Goal: Obtain resource: Download file/media

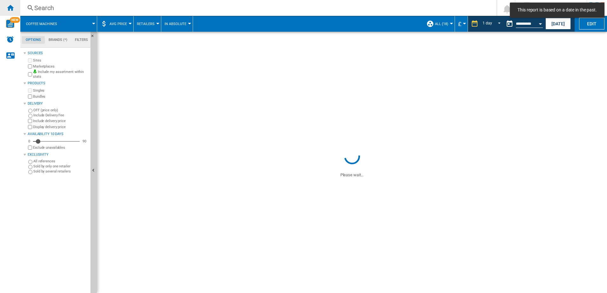
click at [7, 10] on ng-md-icon "Home" at bounding box center [10, 8] width 8 height 8
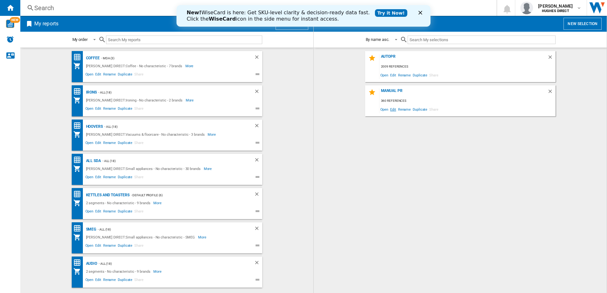
click at [394, 110] on span "Edit" at bounding box center [393, 109] width 8 height 9
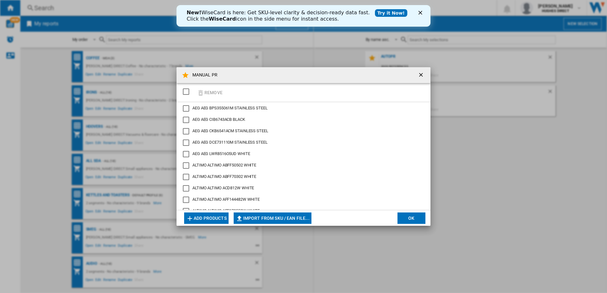
click at [188, 91] on div "SELECTIONS.EDITION_POPUP.SELECT_DESELECT" at bounding box center [186, 92] width 6 height 6
click at [212, 94] on button "Remove" at bounding box center [210, 92] width 30 height 15
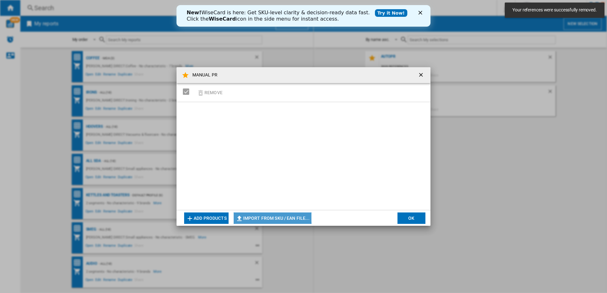
click at [271, 214] on button "Import from SKU / EAN file..." at bounding box center [273, 218] width 78 height 11
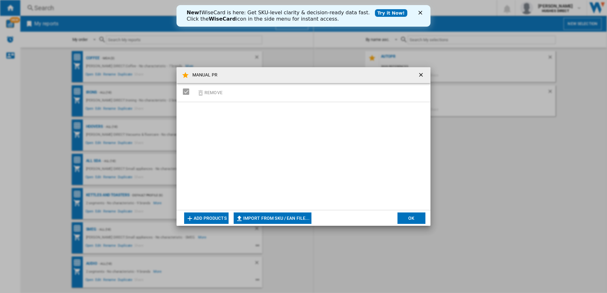
type input "**********"
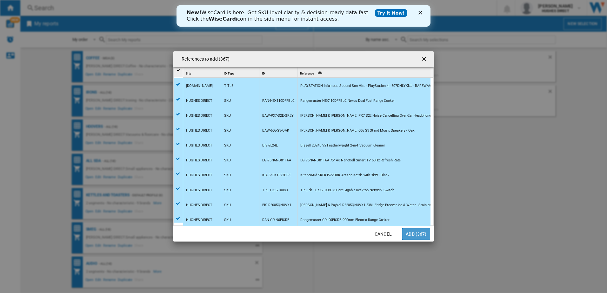
click at [416, 234] on button "Add (367)" at bounding box center [416, 234] width 28 height 11
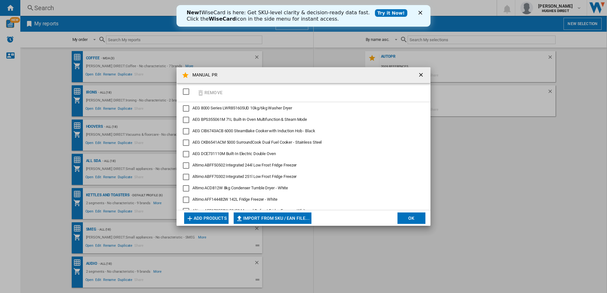
click at [412, 217] on button "OK" at bounding box center [411, 218] width 28 height 11
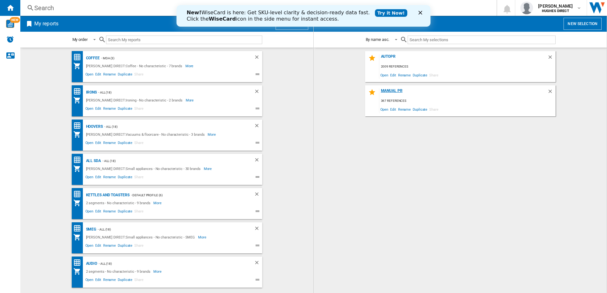
click at [396, 92] on div "MANUAL PR" at bounding box center [463, 93] width 168 height 9
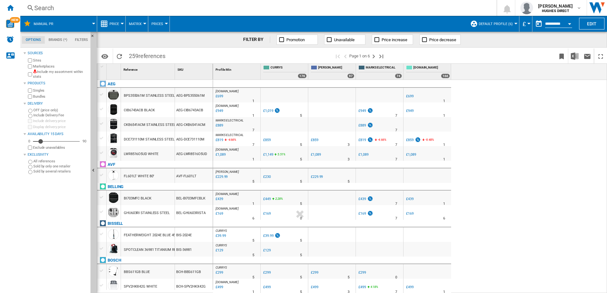
click at [33, 76] on div "Include my assortment within stats" at bounding box center [57, 75] width 61 height 10
click at [495, 26] on button "Default profile (6)" at bounding box center [497, 24] width 37 height 16
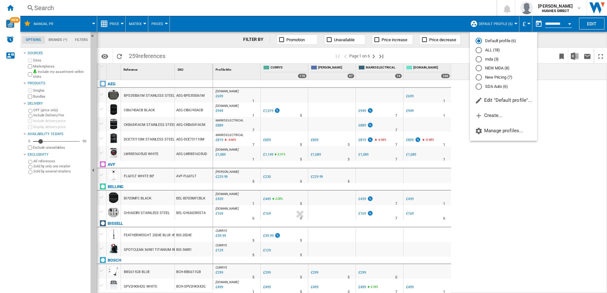
click at [496, 76] on body "In order to access Insight, please log out and log in again OK NEW Search Searc…" at bounding box center [303, 146] width 607 height 293
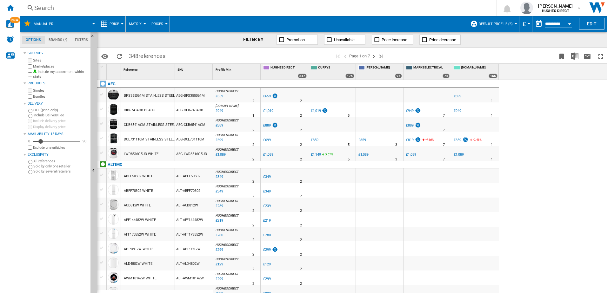
click at [124, 20] on md-menu "Price Price Price Matrix Price Ranking Analytics Base 100 Shared references Cov…" at bounding box center [111, 24] width 29 height 16
click at [139, 23] on span "Matrix" at bounding box center [135, 24] width 13 height 4
click at [143, 55] on span "Ranking" at bounding box center [138, 55] width 17 height 6
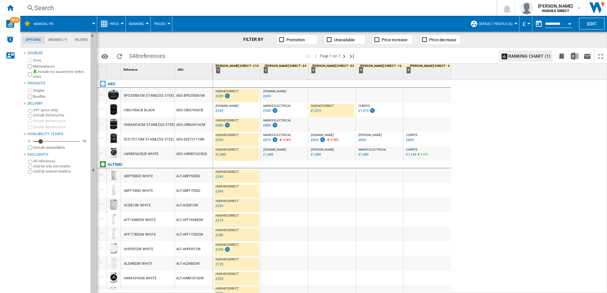
scroll to position [190, 0]
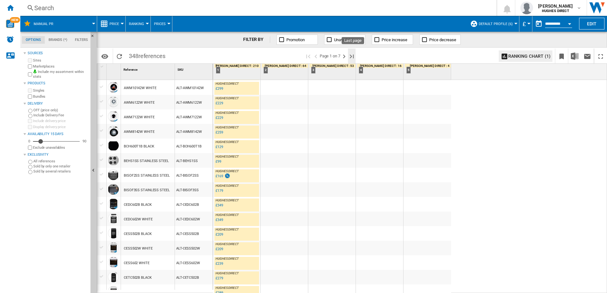
click at [350, 56] on ng-md-icon "Last page" at bounding box center [352, 57] width 8 height 8
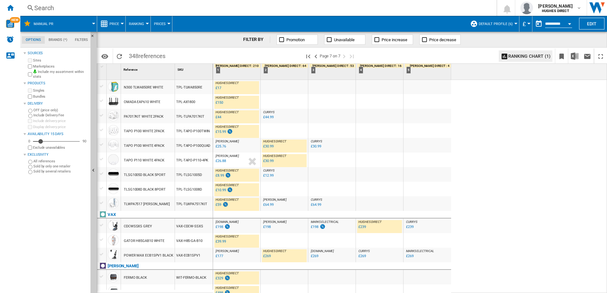
scroll to position [571, 0]
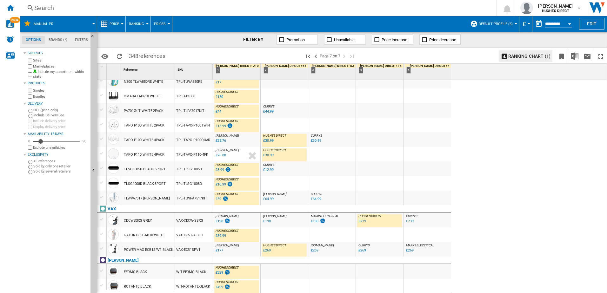
click at [227, 255] on div "%" at bounding box center [227, 252] width 3 height 8
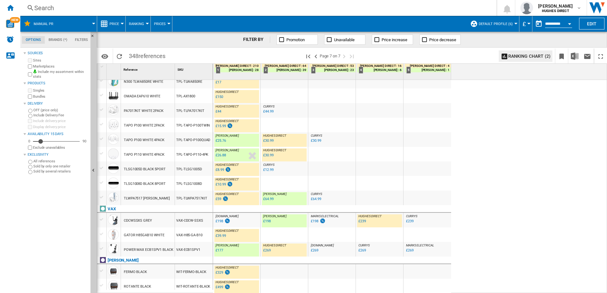
click at [499, 21] on button "Default profile (6)" at bounding box center [497, 24] width 37 height 16
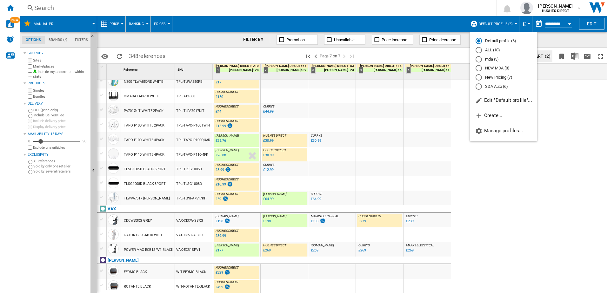
click at [502, 77] on md-radio-button "New Pricing (7)" at bounding box center [504, 78] width 56 height 6
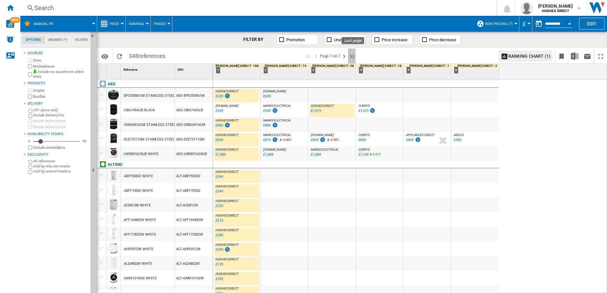
click at [355, 58] on ng-md-icon "Last page" at bounding box center [352, 57] width 8 height 8
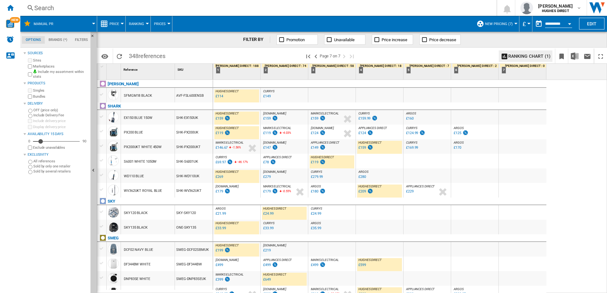
scroll to position [571, 0]
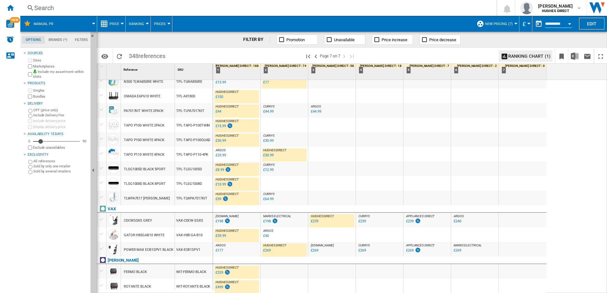
click at [248, 249] on div "ARGOS : UK CO ARGOS -34.2 % £177 % N/A ARGOS : UK CO ARGOS" at bounding box center [236, 251] width 45 height 15
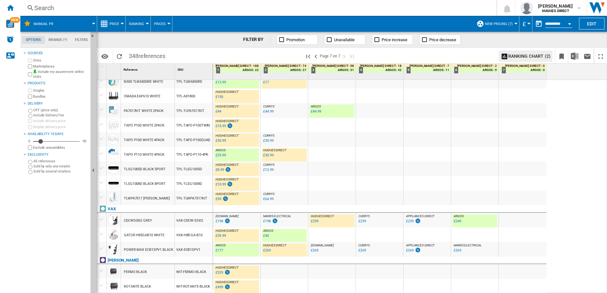
click at [247, 224] on div "AO.COM : AO -17.2 % £198 % N/A AO.COM : AO" at bounding box center [236, 222] width 45 height 15
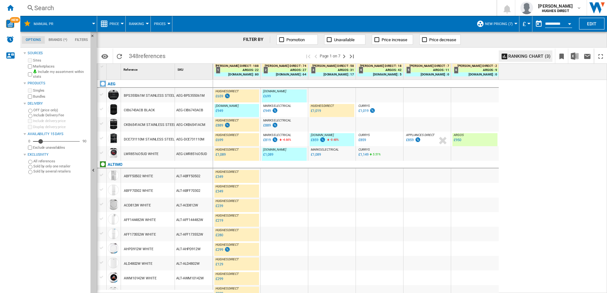
click at [555, 196] on div "HUGHES DIRECT : HUGHES DIRECT 0.0 % £659 % N/A HUGHES DIRECT : HUGHES DIRECT AO…" at bounding box center [410, 187] width 394 height 214
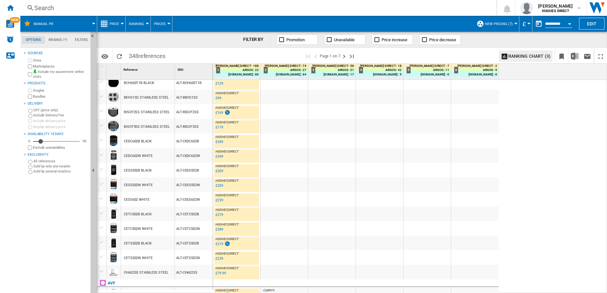
scroll to position [585, 0]
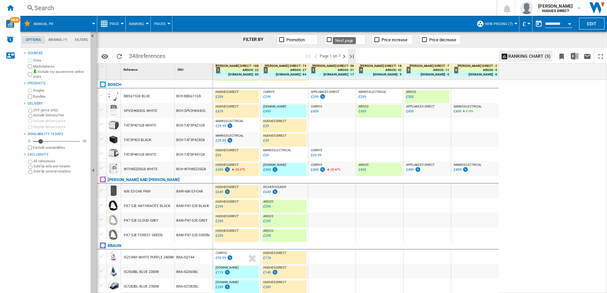
click at [350, 57] on ng-md-icon "Last page" at bounding box center [352, 57] width 8 height 8
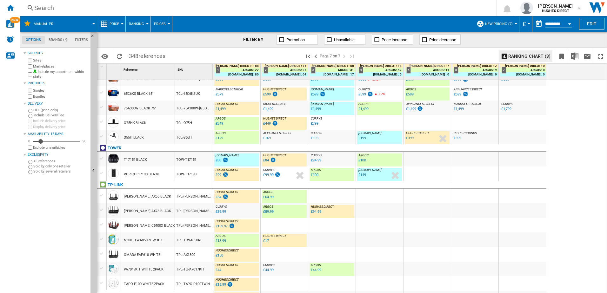
scroll to position [381, 0]
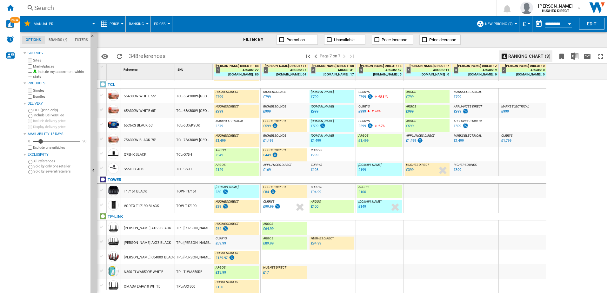
click at [191, 159] on div "TCL-Q75H" at bounding box center [194, 154] width 38 height 15
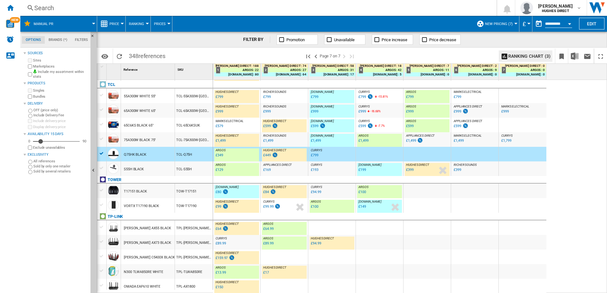
click at [185, 127] on div "TCL-65C6KSUK" at bounding box center [194, 125] width 38 height 15
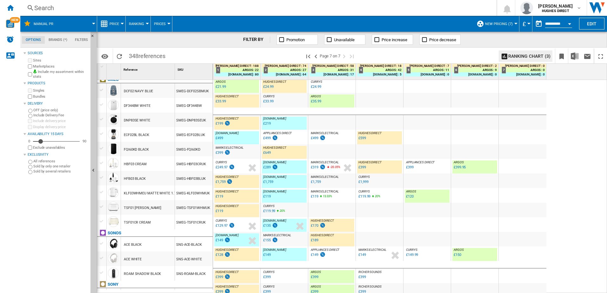
scroll to position [127, 0]
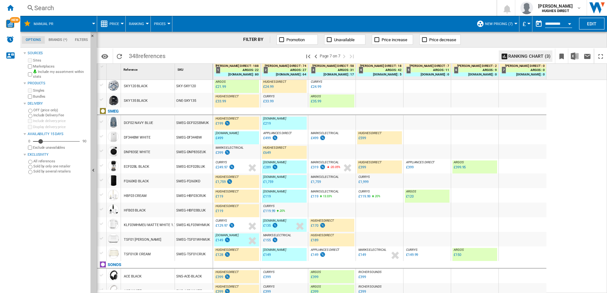
click at [186, 155] on div "SMEG-DNP83SEUK" at bounding box center [194, 151] width 38 height 15
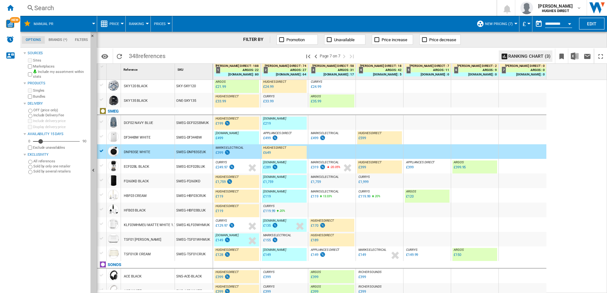
drag, startPoint x: 179, startPoint y: 133, endPoint x: 181, endPoint y: 136, distance: 3.9
click at [179, 133] on div "SMEG-DF344BW" at bounding box center [194, 137] width 38 height 15
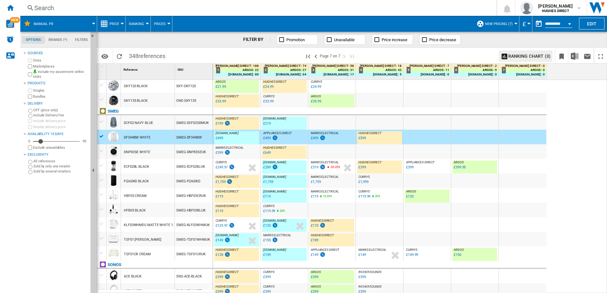
click at [190, 138] on div "SMEG-DF344BW" at bounding box center [194, 137] width 38 height 15
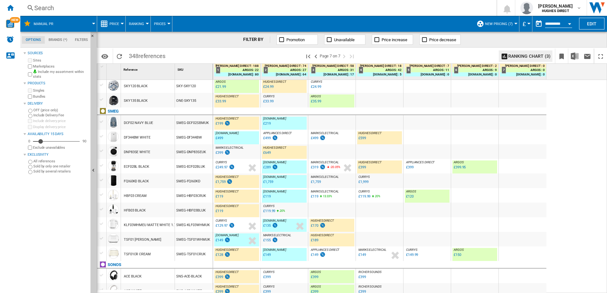
click at [159, 137] on div "DF344BW WHITE" at bounding box center [148, 137] width 54 height 15
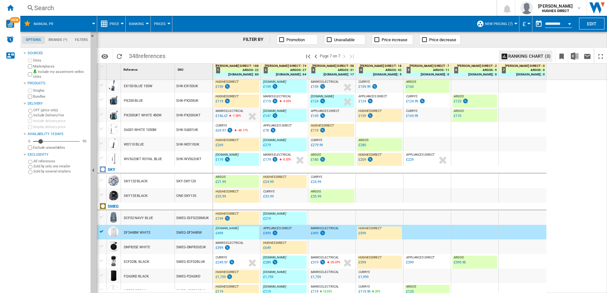
scroll to position [0, 0]
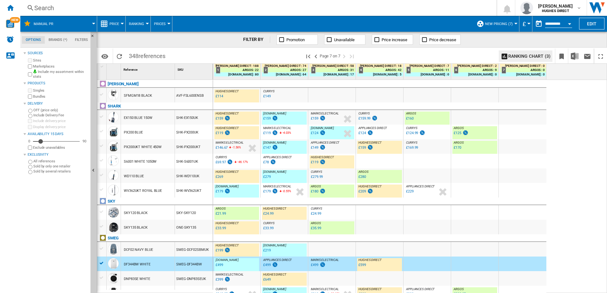
click at [168, 161] on div "S6001 WHITE 1050W" at bounding box center [148, 161] width 54 height 15
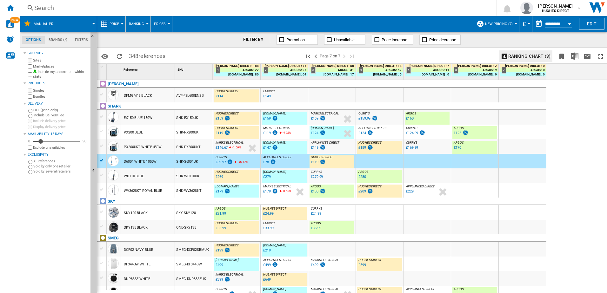
click at [171, 149] on div "PX200UKT WHITE 450W" at bounding box center [148, 146] width 54 height 15
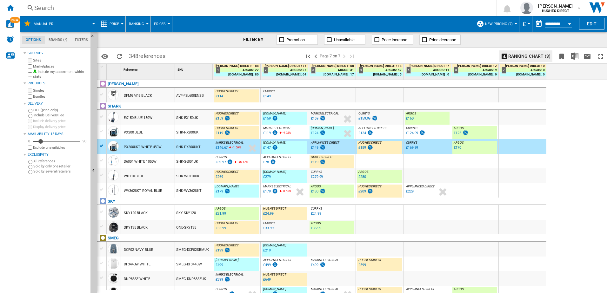
click at [166, 131] on div "PX200 BLUE" at bounding box center [148, 132] width 54 height 15
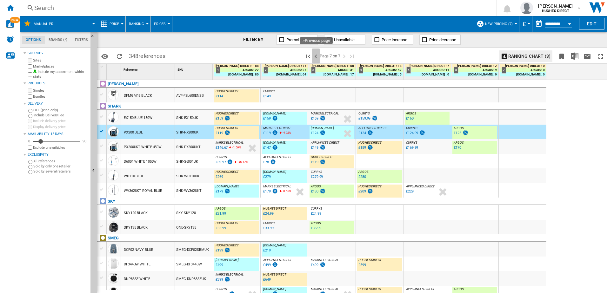
click at [316, 55] on ng-md-icon ">Previous page" at bounding box center [316, 57] width 8 height 8
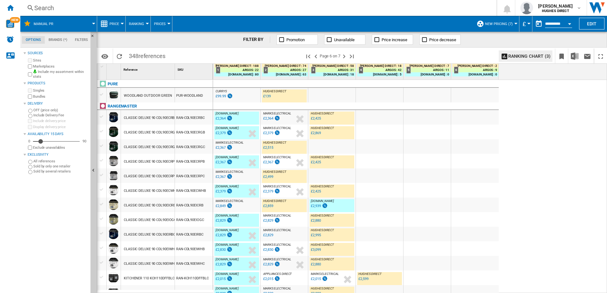
scroll to position [570, 0]
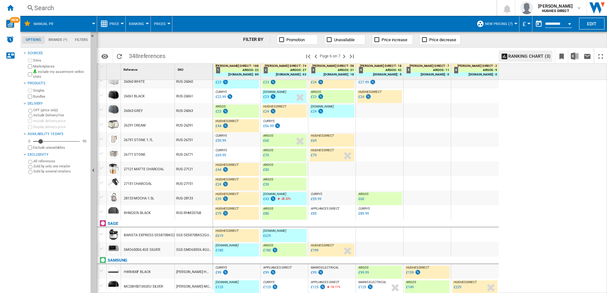
click at [197, 275] on div "SAM-HWB400F" at bounding box center [194, 271] width 38 height 15
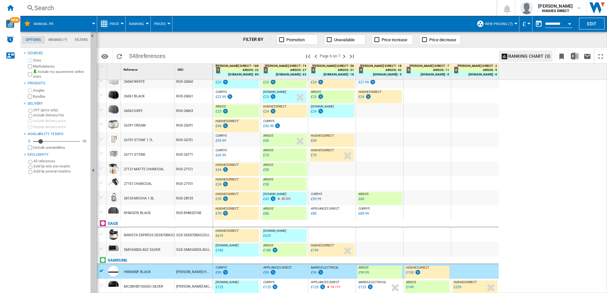
click at [183, 252] on div "SGE-SMO650SIL4GUE1" at bounding box center [194, 249] width 38 height 15
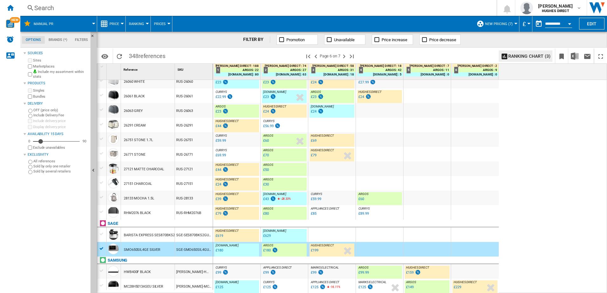
click at [177, 139] on div "RUS-26751" at bounding box center [194, 139] width 38 height 15
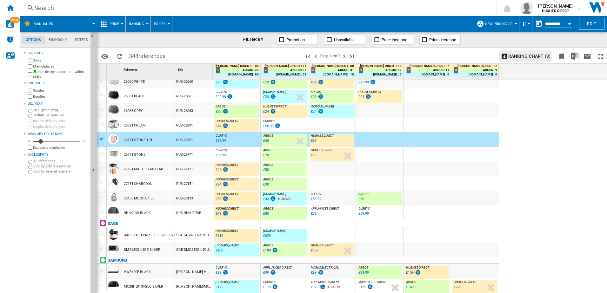
click at [201, 111] on div "RUS-26063" at bounding box center [194, 110] width 38 height 15
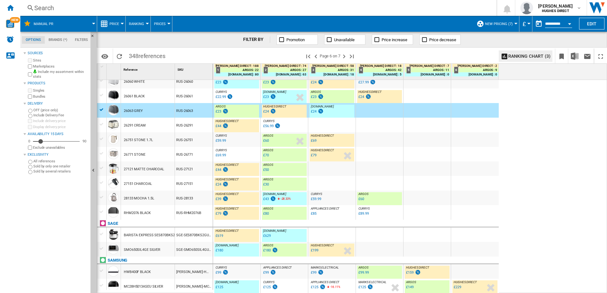
scroll to position [507, 0]
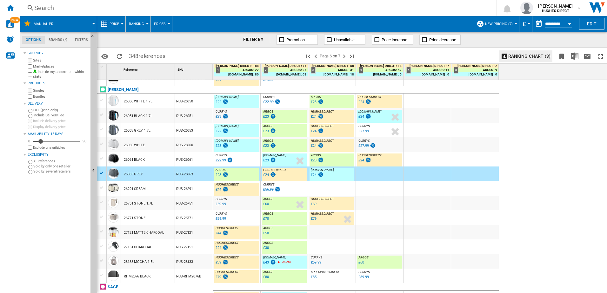
click at [180, 162] on div "RUS-26061" at bounding box center [194, 159] width 38 height 15
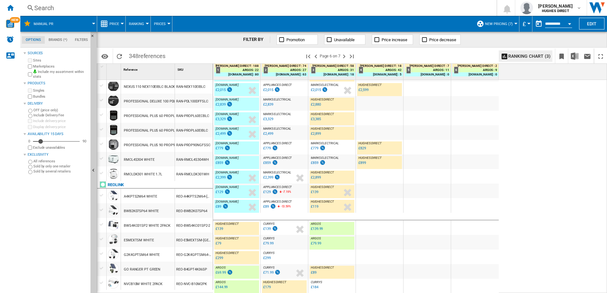
scroll to position [189, 0]
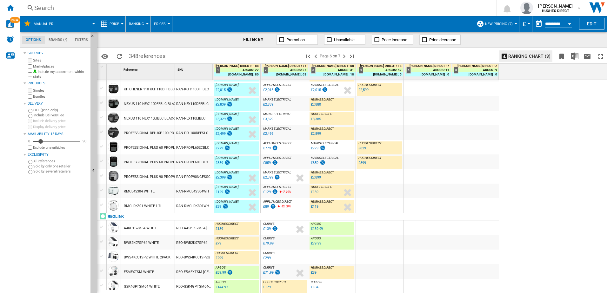
click at [177, 164] on div "RAN-PROPL60EIBLC" at bounding box center [194, 162] width 38 height 15
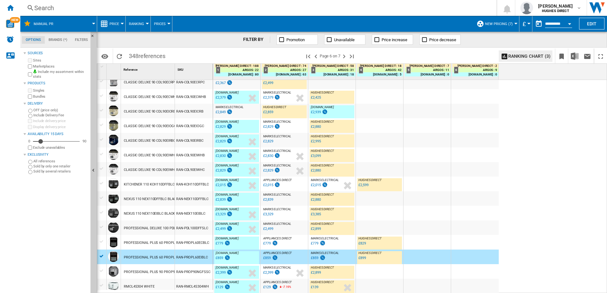
scroll to position [0, 0]
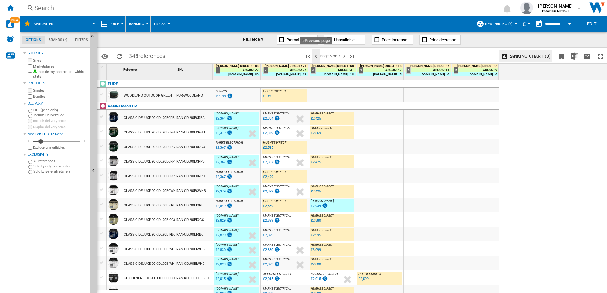
click at [315, 56] on ng-md-icon ">Previous page" at bounding box center [316, 57] width 8 height 8
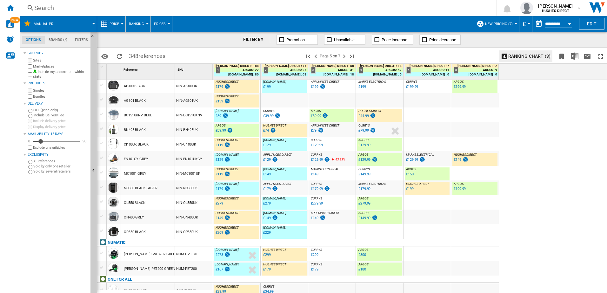
scroll to position [234, 0]
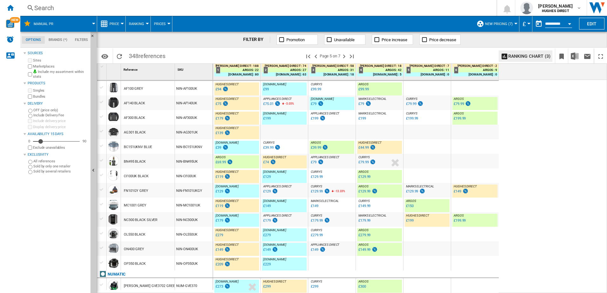
click at [196, 224] on div "NIN-NC300UK" at bounding box center [194, 219] width 38 height 15
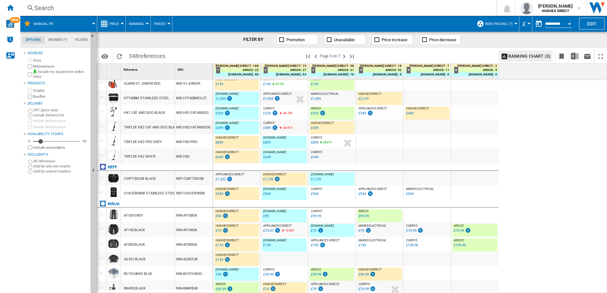
scroll to position [44, 0]
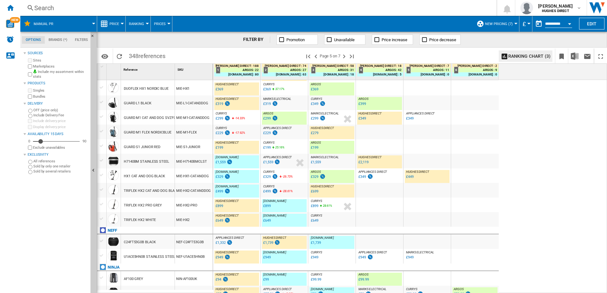
click at [195, 197] on div "MIE-HX2-CATANDDOG" at bounding box center [194, 190] width 38 height 15
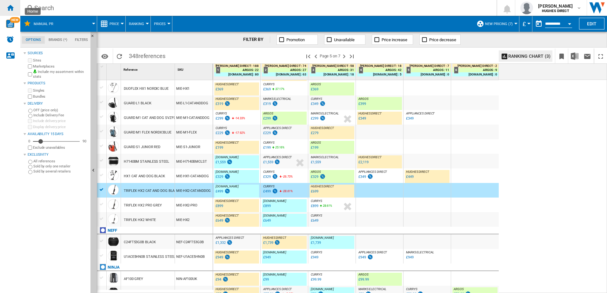
click at [13, 11] on ng-md-icon "Home" at bounding box center [10, 8] width 8 height 8
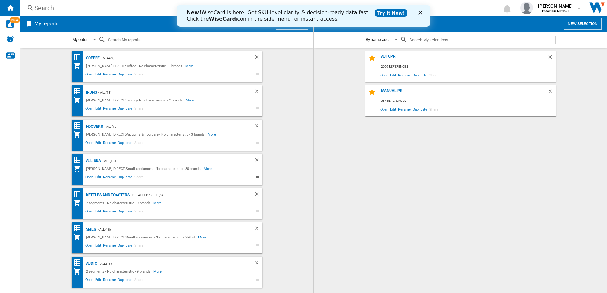
click at [396, 76] on span "Edit" at bounding box center [393, 75] width 8 height 9
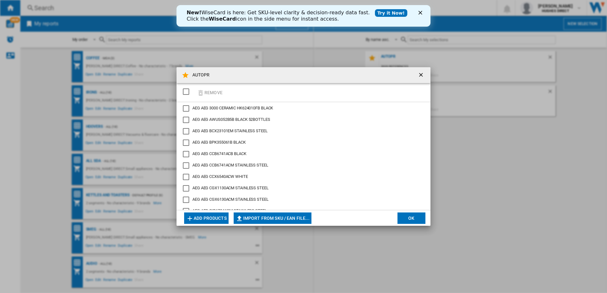
click at [186, 92] on div "SELECTIONS.EDITION_POPUP.SELECT_DESELECT" at bounding box center [186, 92] width 6 height 6
click at [205, 94] on button "Remove" at bounding box center [210, 92] width 30 height 15
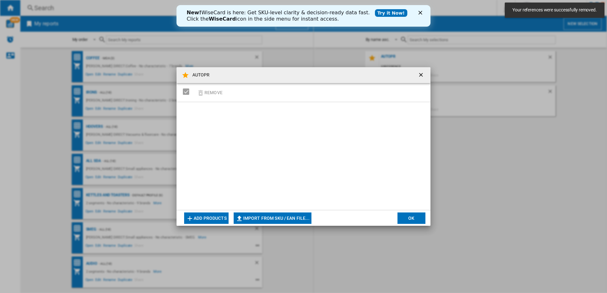
click at [303, 220] on button "Import from SKU / EAN file..." at bounding box center [273, 218] width 78 height 11
type input "**********"
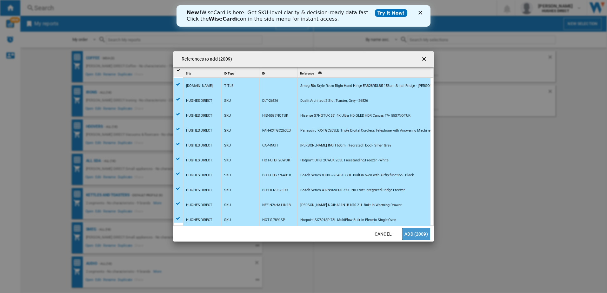
click at [412, 237] on button "Add (2009)" at bounding box center [416, 234] width 28 height 11
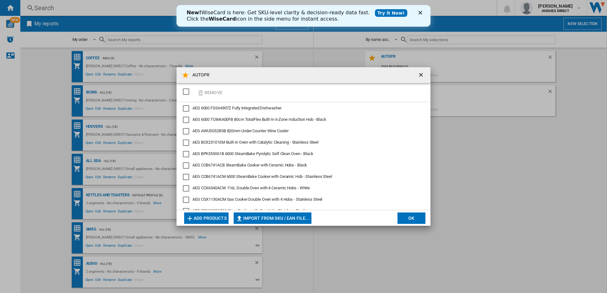
drag, startPoint x: 296, startPoint y: 216, endPoint x: 292, endPoint y: 217, distance: 3.5
click at [295, 216] on button "Import from SKU / EAN file..." at bounding box center [273, 218] width 78 height 11
type input "**********"
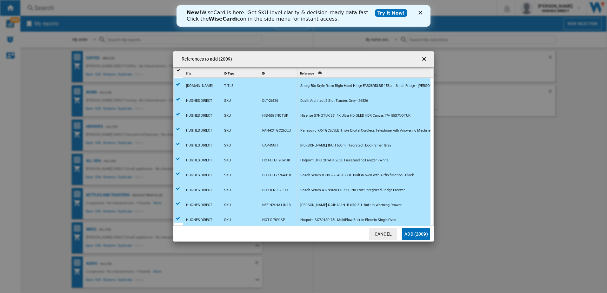
click at [414, 238] on button "Add (2009)" at bounding box center [416, 234] width 28 height 11
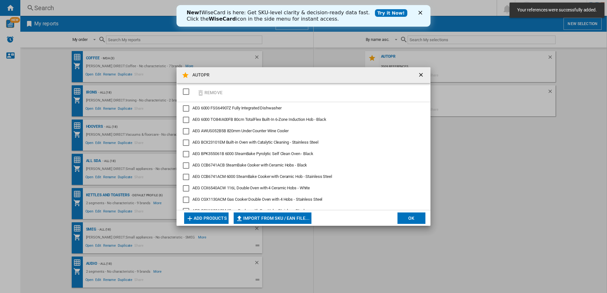
click at [408, 217] on button "OK" at bounding box center [411, 218] width 28 height 11
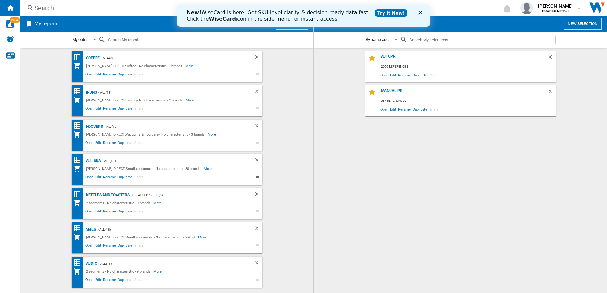
click at [392, 57] on div "AUTOPR" at bounding box center [463, 58] width 168 height 9
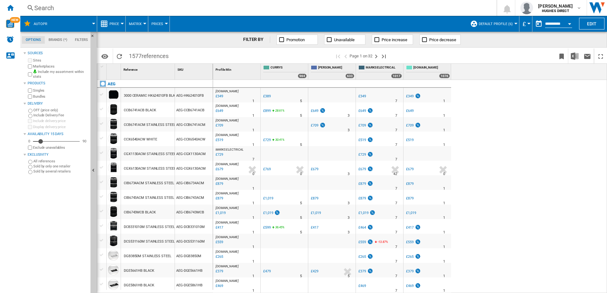
click at [32, 96] on div "Bundles" at bounding box center [57, 97] width 61 height 6
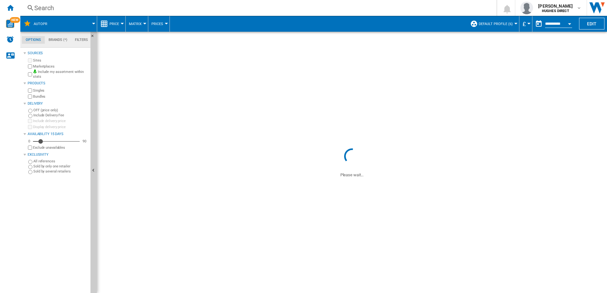
click at [33, 97] on div "Bundles" at bounding box center [57, 97] width 61 height 6
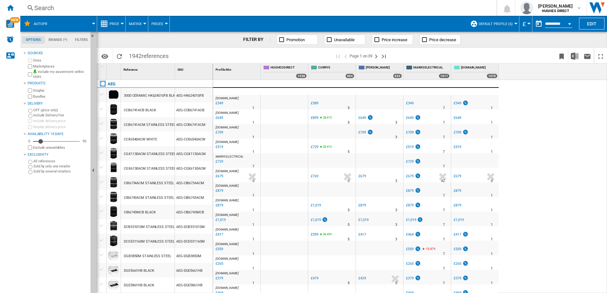
click at [32, 97] on div "Bundles" at bounding box center [57, 97] width 61 height 6
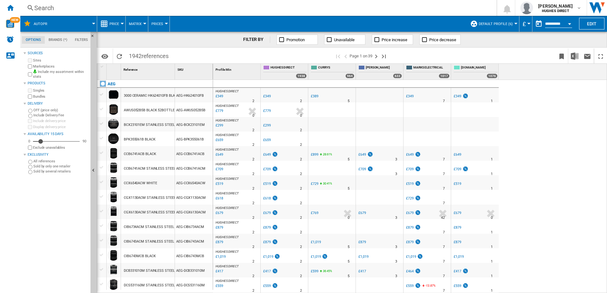
click at [490, 23] on span "Default profile (6)" at bounding box center [496, 24] width 34 height 4
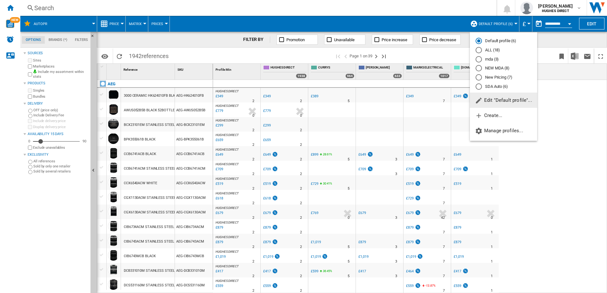
click at [503, 75] on md-radio-button "New Pricing (7)" at bounding box center [504, 78] width 56 height 6
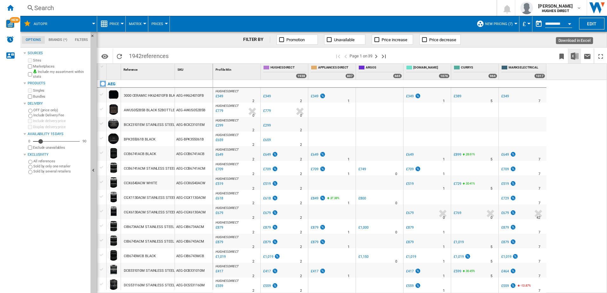
click at [572, 57] on img "Download in Excel" at bounding box center [575, 56] width 8 height 8
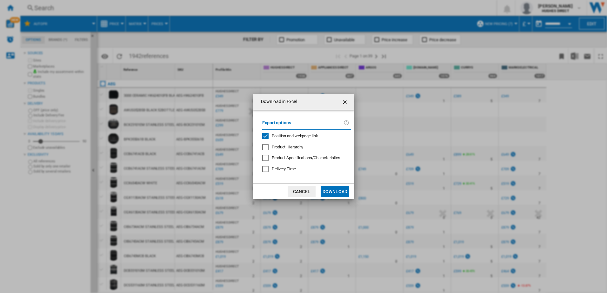
click at [281, 134] on span "Position and webpage link" at bounding box center [295, 136] width 46 height 5
click at [339, 189] on button "Download" at bounding box center [335, 191] width 29 height 11
